Goal: Task Accomplishment & Management: Complete application form

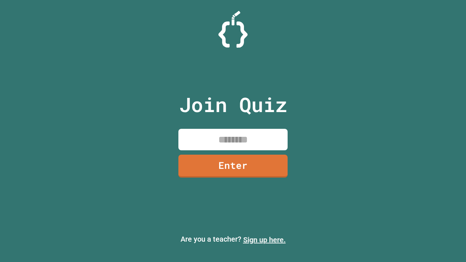
click at [264, 240] on link "Sign up here." at bounding box center [264, 240] width 43 height 9
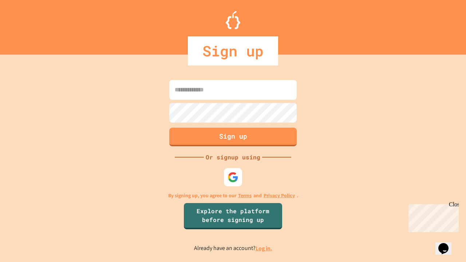
click at [264, 248] on link "Log in." at bounding box center [264, 249] width 17 height 8
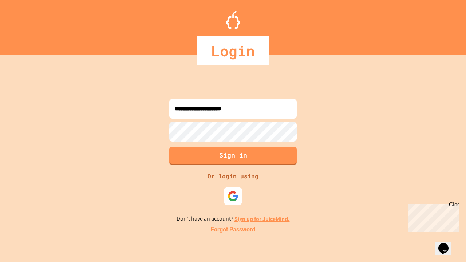
type input "**********"
